Goal: Browse casually: Explore the website without a specific task or goal

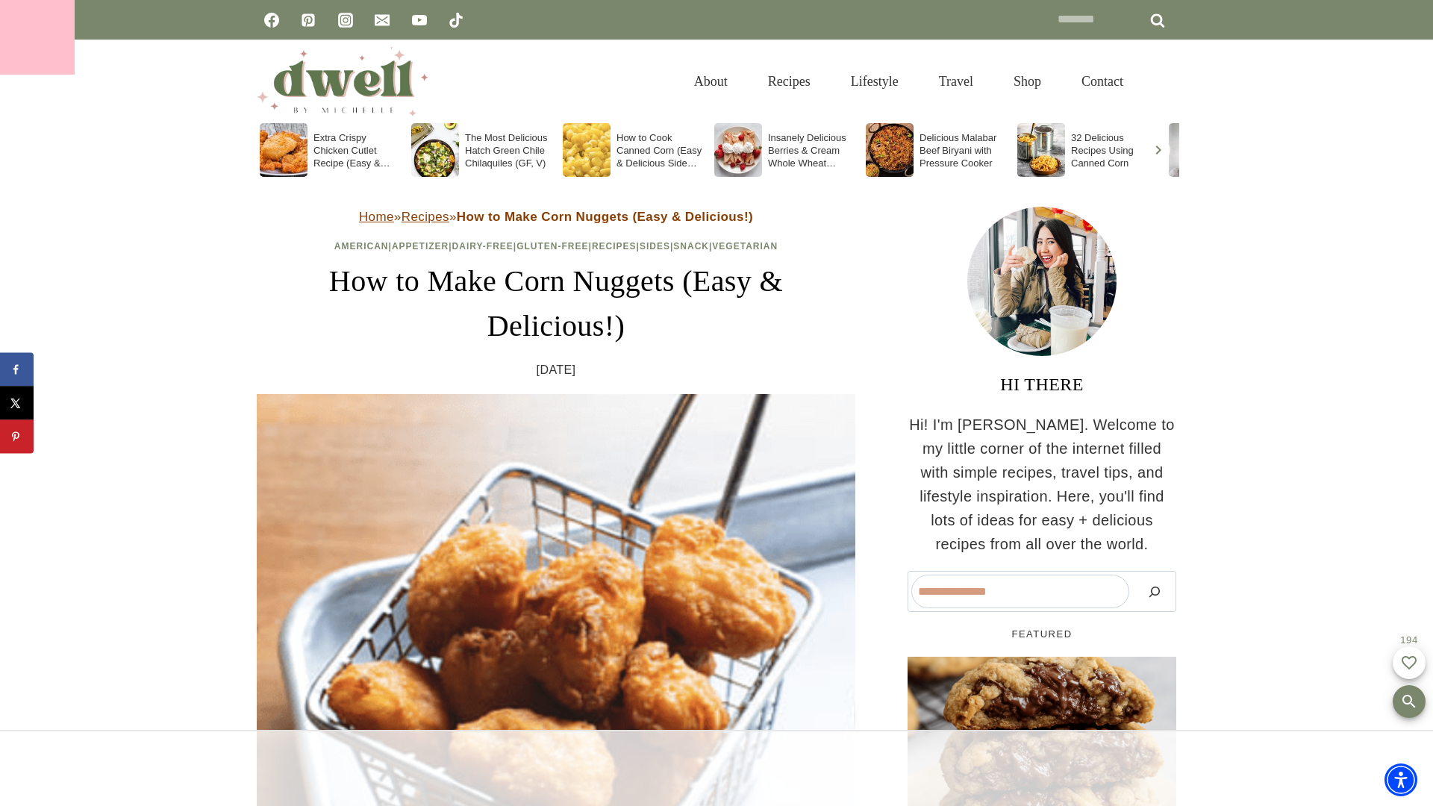
click at [37, 37] on div at bounding box center [37, 37] width 75 height 75
